Goal: Task Accomplishment & Management: Manage account settings

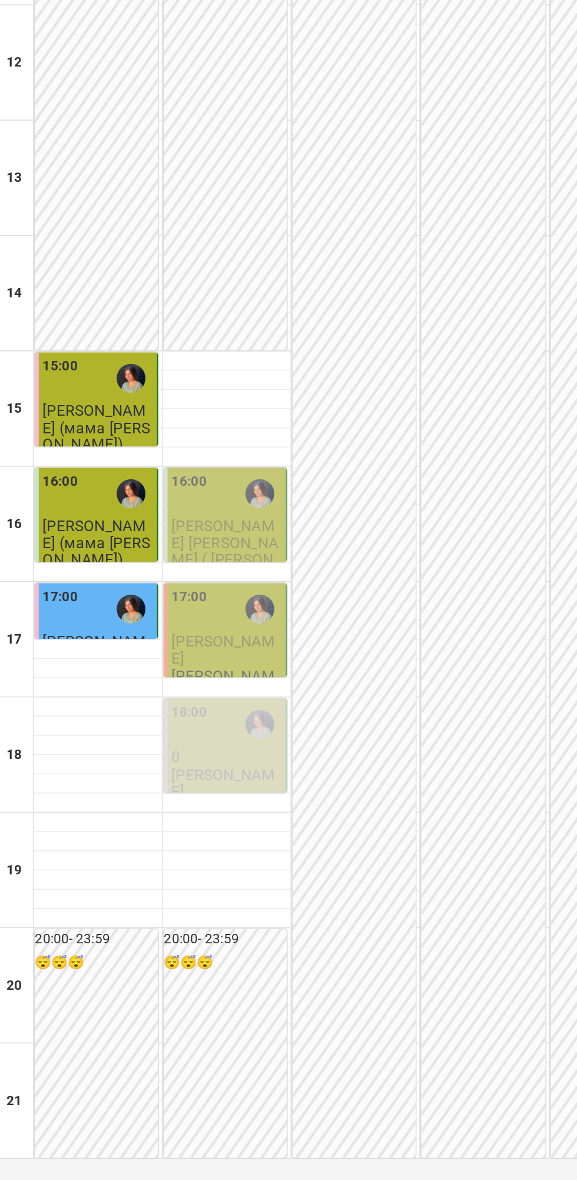
click at [130, 640] on span "[PERSON_NAME] [PERSON_NAME] ( [PERSON_NAME])" at bounding box center [141, 619] width 67 height 42
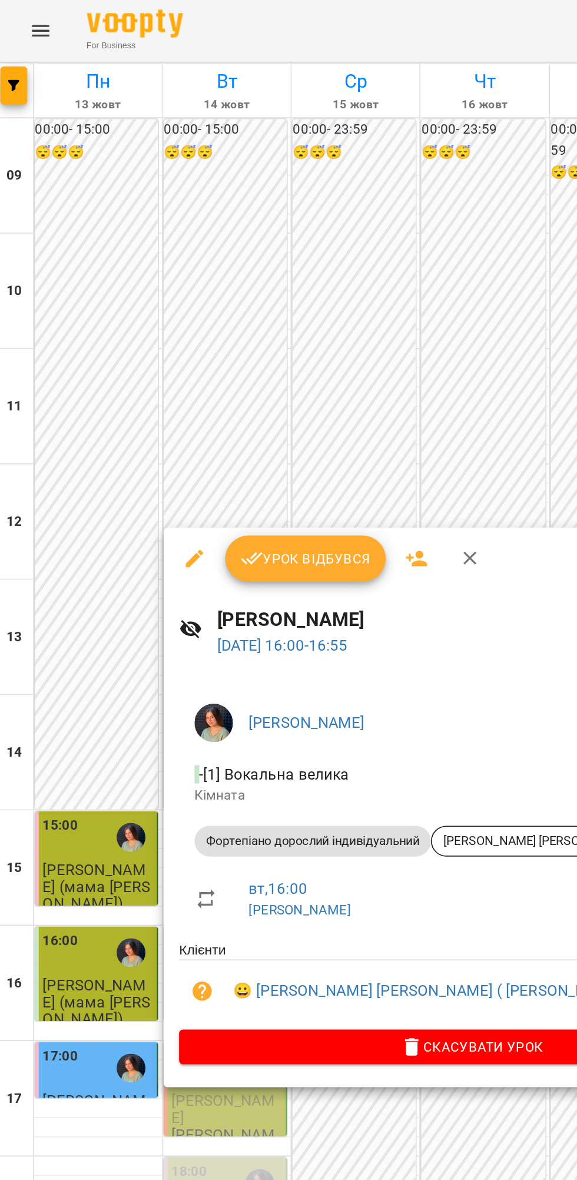
click at [159, 342] on icon "button" at bounding box center [158, 342] width 14 height 14
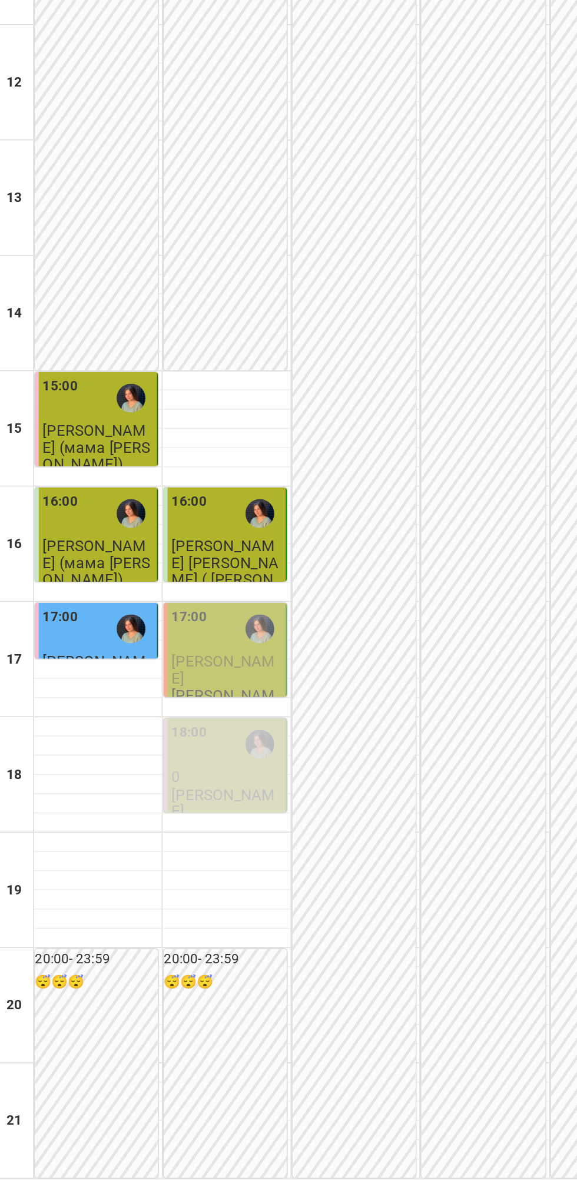
click at [120, 654] on label "17:00" at bounding box center [119, 647] width 22 height 13
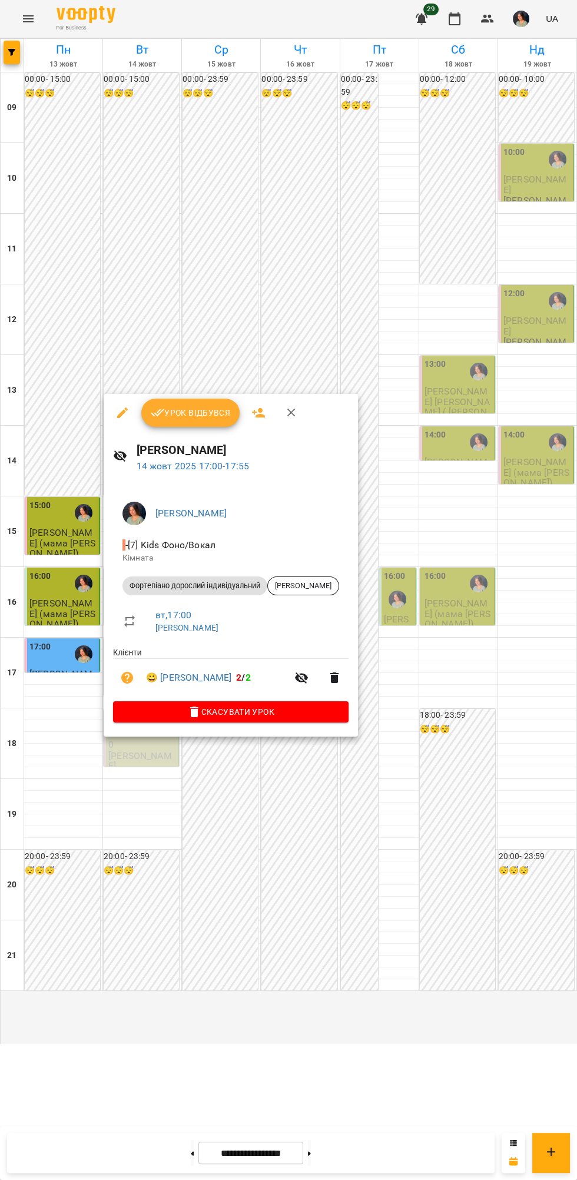
click at [384, 918] on div at bounding box center [288, 590] width 577 height 1180
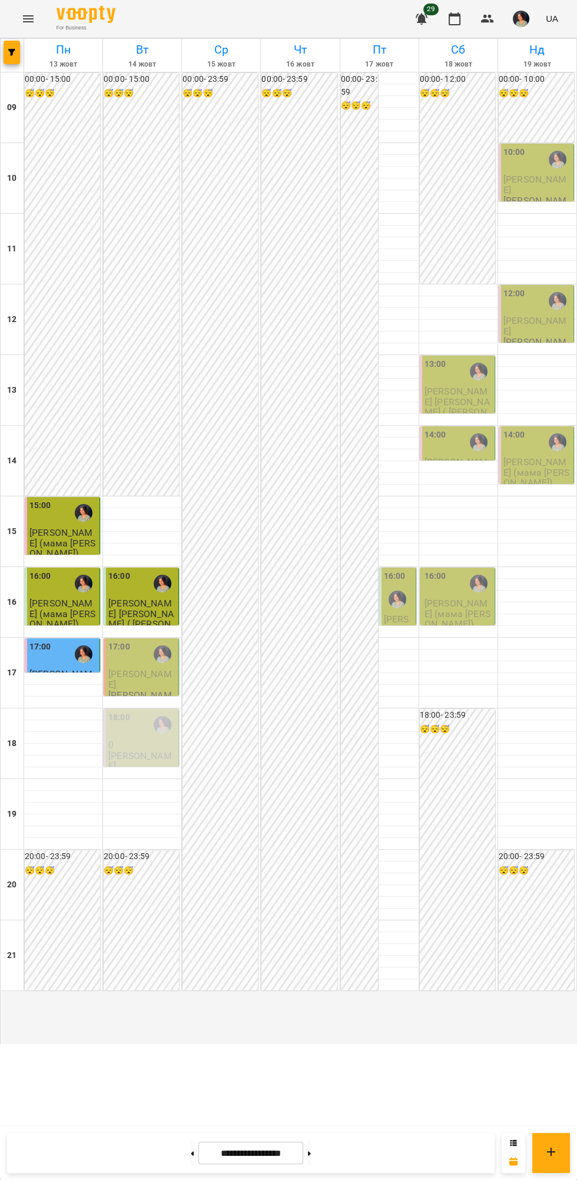
click at [139, 690] on span "[PERSON_NAME]" at bounding box center [140, 678] width 64 height 21
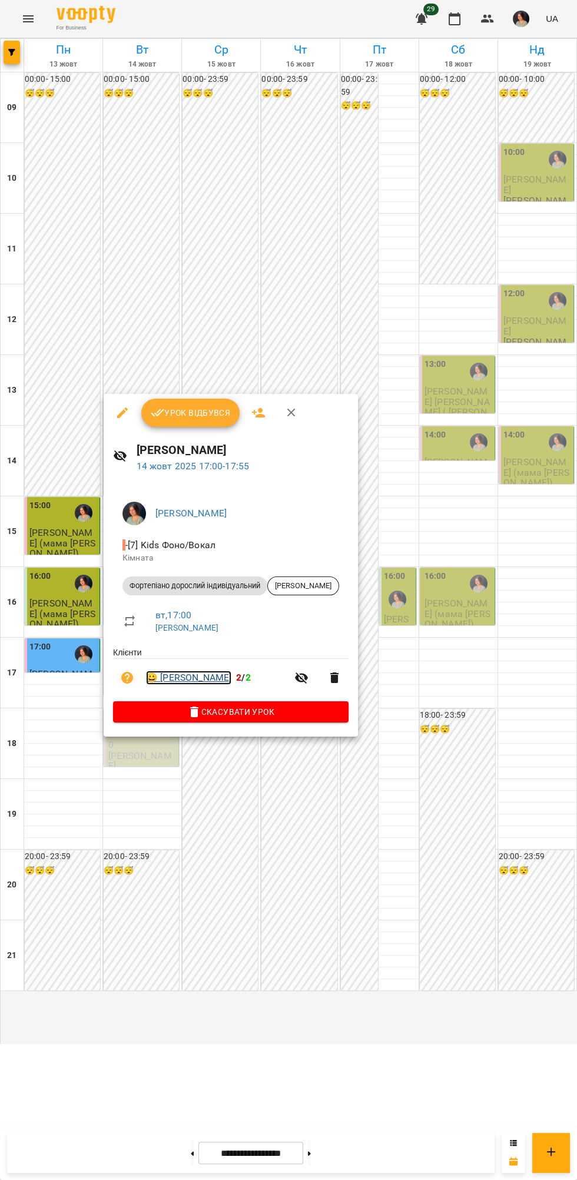
click at [198, 679] on link "😀 [PERSON_NAME]" at bounding box center [188, 678] width 85 height 14
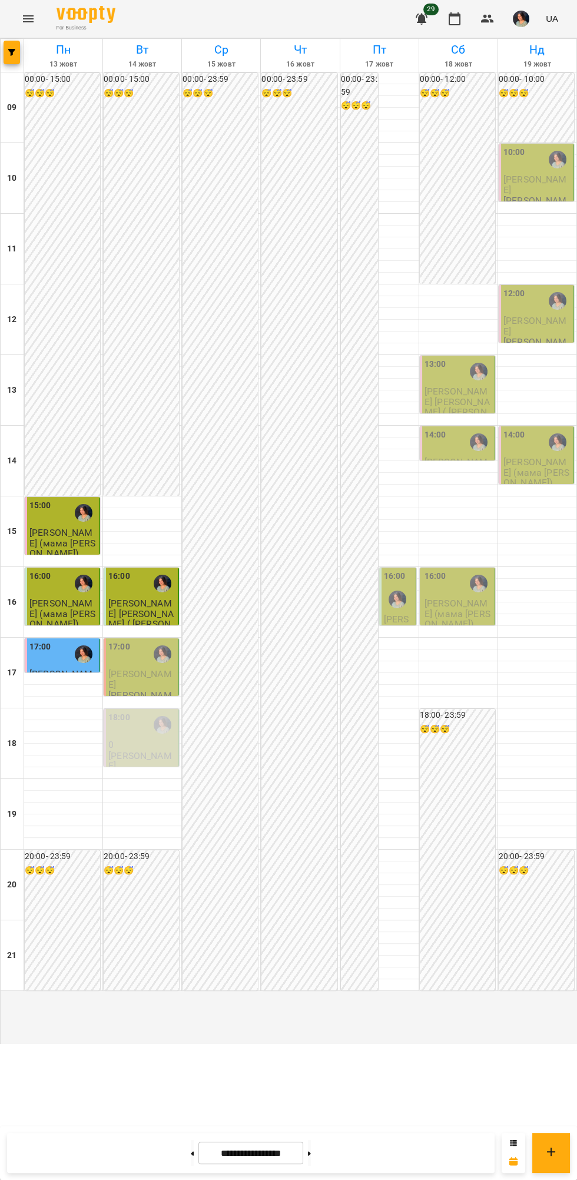
click at [155, 690] on span "[PERSON_NAME]" at bounding box center [140, 678] width 64 height 21
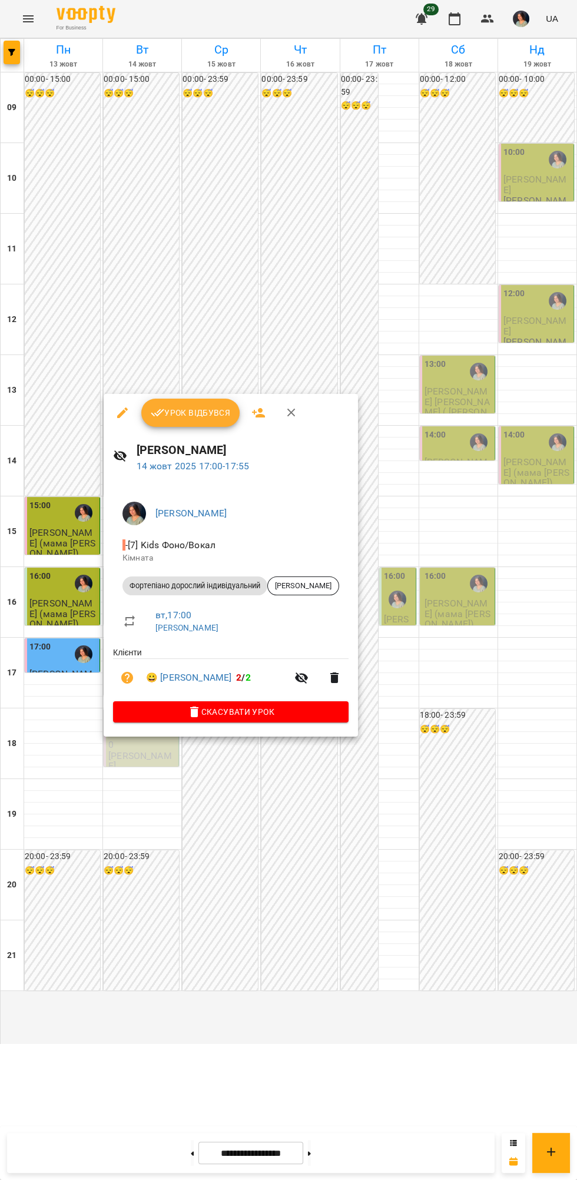
click at [217, 413] on span "Урок відбувся" at bounding box center [191, 413] width 80 height 14
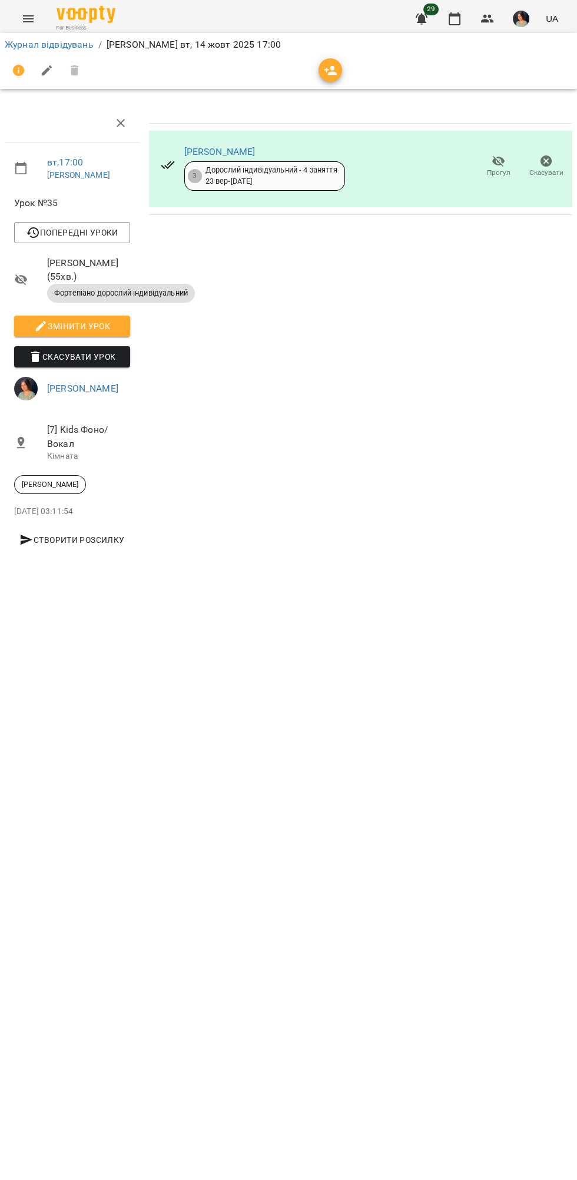
click at [490, 168] on span "Прогул" at bounding box center [499, 173] width 24 height 10
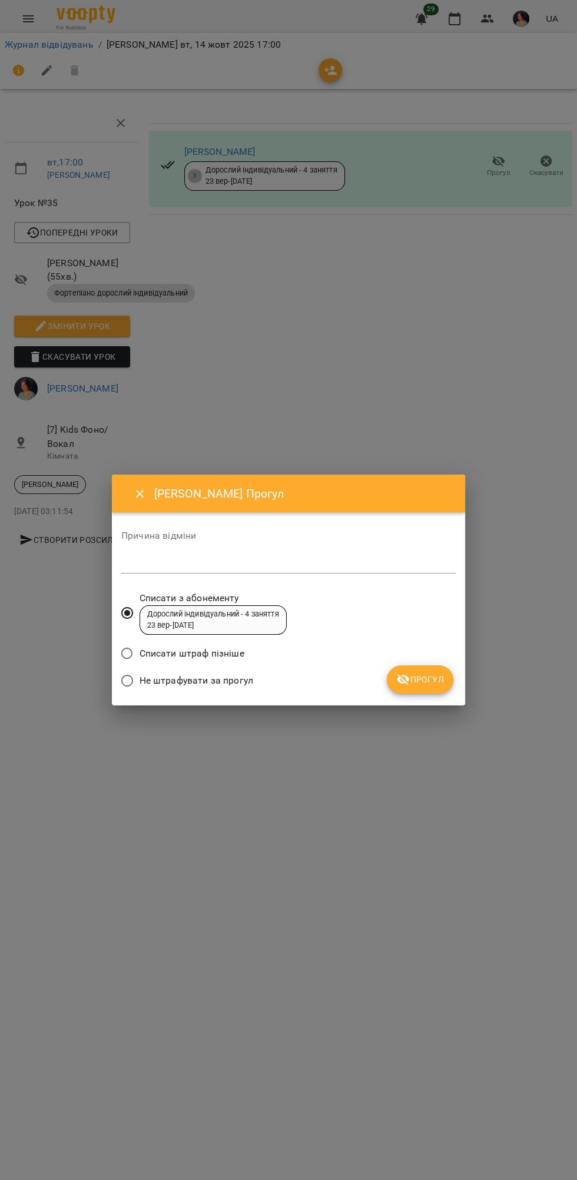
click at [433, 674] on span "Прогул" at bounding box center [420, 680] width 48 height 14
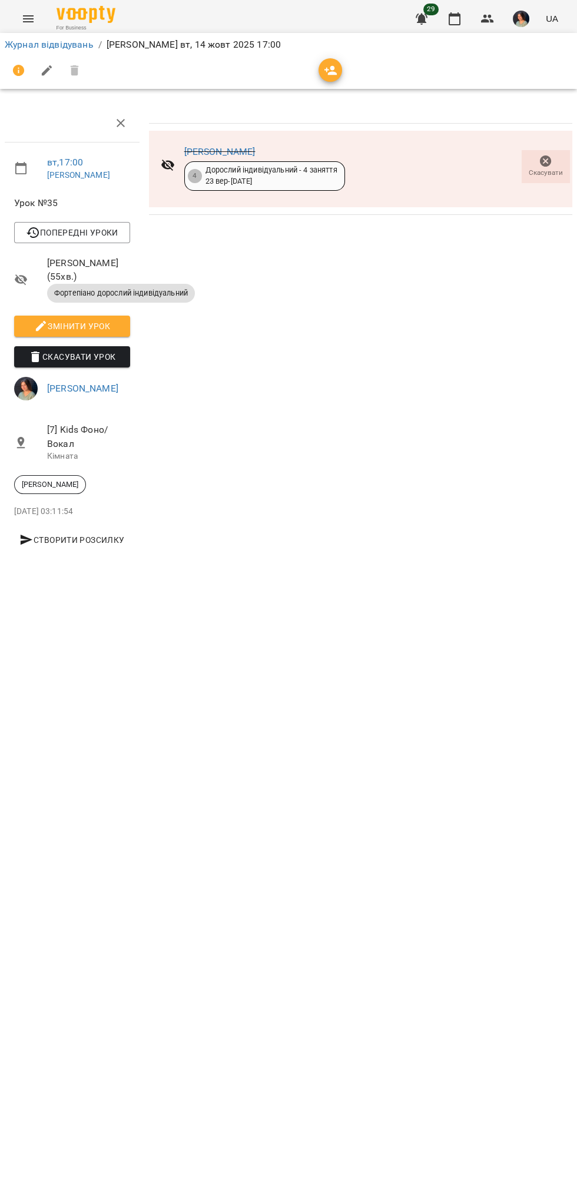
scroll to position [0, 5]
